Goal: Task Accomplishment & Management: Complete application form

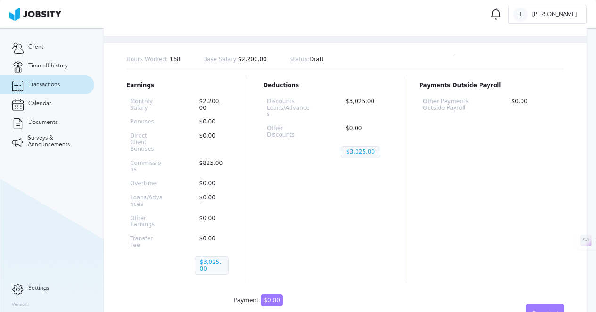
scroll to position [90, 0]
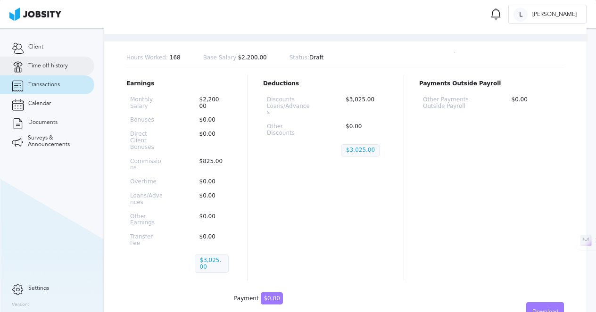
click at [52, 65] on span "Time off history" at bounding box center [48, 66] width 40 height 7
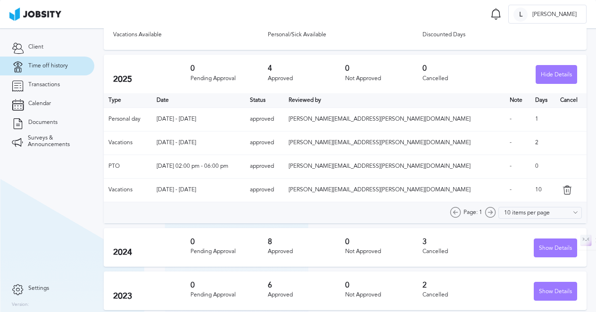
scroll to position [48, 0]
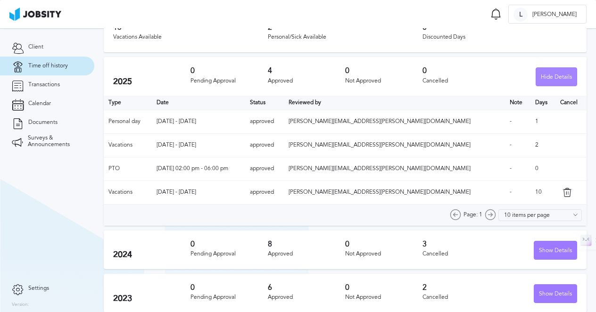
click at [558, 79] on div "Hide Details" at bounding box center [556, 77] width 41 height 19
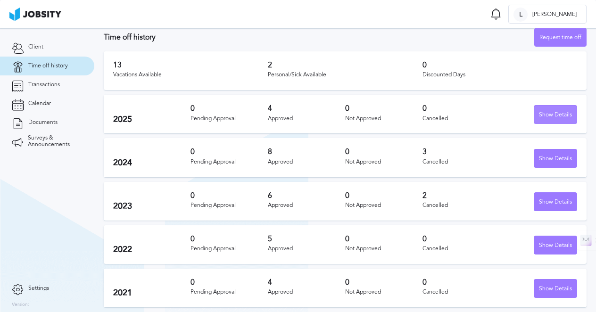
scroll to position [10, 0]
click at [551, 117] on div "Show Details" at bounding box center [555, 115] width 42 height 19
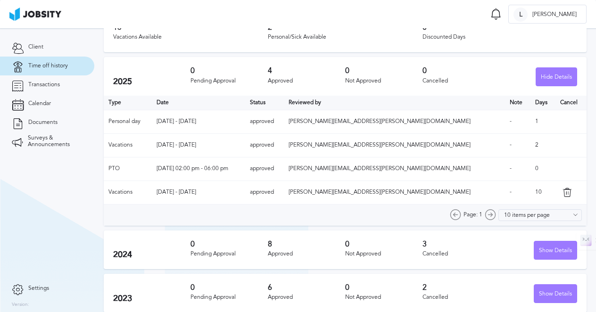
scroll to position [0, 0]
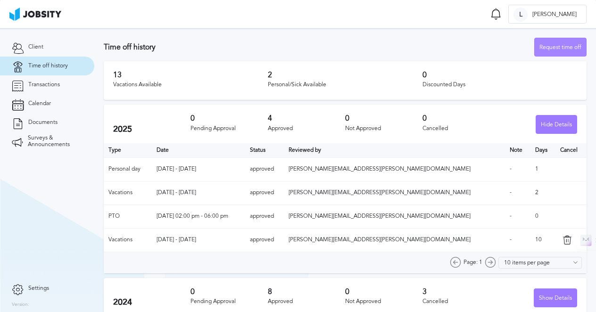
click at [543, 50] on div "Request time off" at bounding box center [560, 47] width 51 height 19
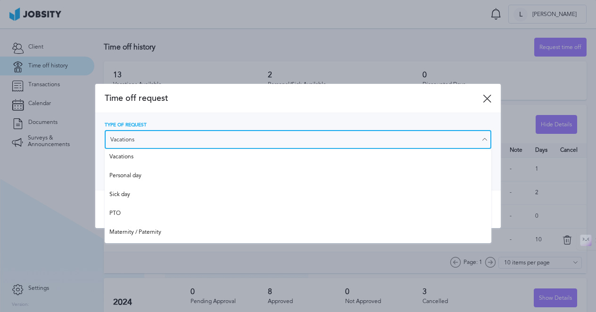
click at [172, 136] on input "Vacations" at bounding box center [298, 139] width 387 height 19
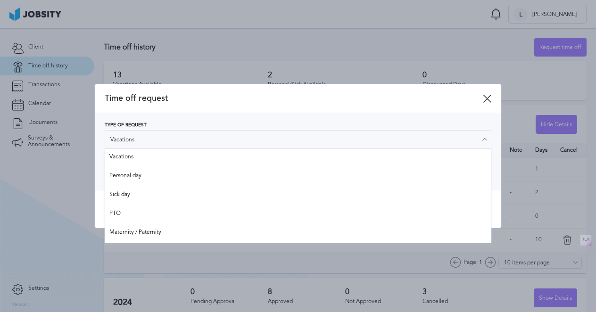
type input "Personal day"
click at [167, 178] on div "Type of Request Personal day Vacations Personal day Sick day PTO Maternity / Pa…" at bounding box center [298, 152] width 387 height 58
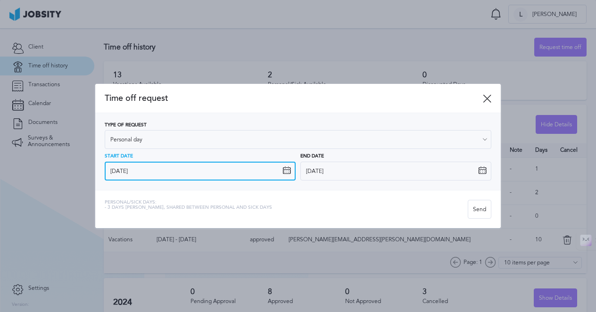
click at [147, 174] on input "[DATE]" at bounding box center [200, 171] width 191 height 19
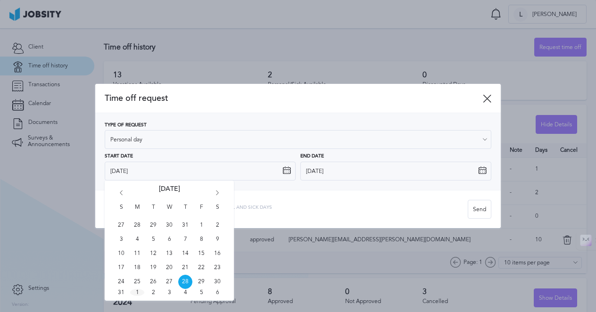
click at [140, 293] on span "1" at bounding box center [137, 292] width 14 height 7
type input "[DATE]"
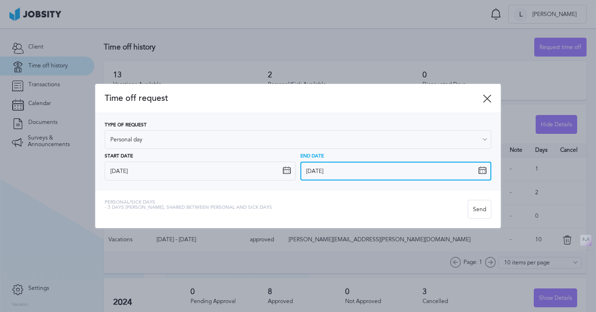
click at [346, 167] on input "[DATE]" at bounding box center [395, 171] width 191 height 19
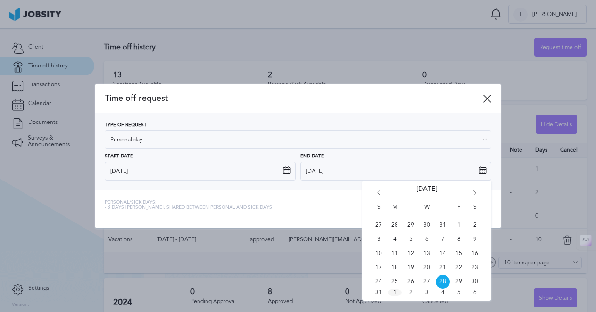
click at [395, 292] on span "1" at bounding box center [395, 292] width 14 height 7
type input "[DATE]"
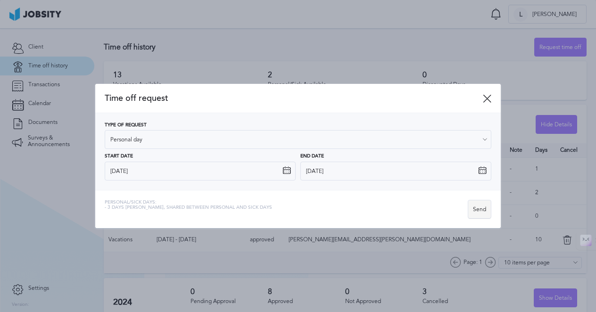
click at [480, 209] on div "Send" at bounding box center [479, 209] width 23 height 19
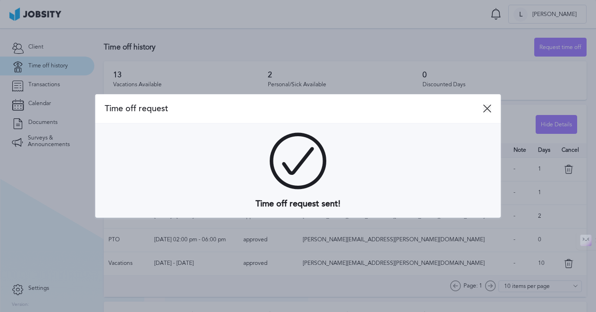
click at [488, 107] on icon at bounding box center [487, 108] width 8 height 8
